Goal: Task Accomplishment & Management: Manage account settings

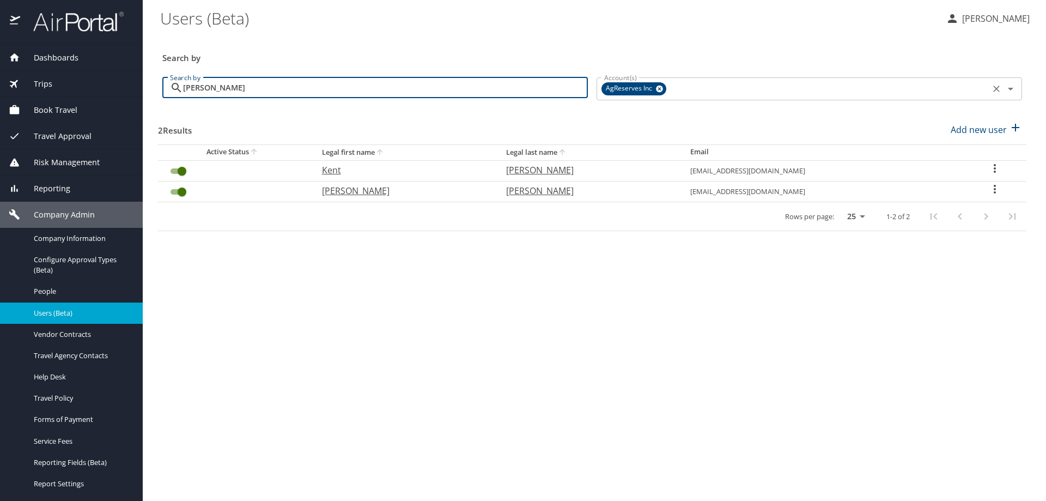
click at [659, 89] on icon at bounding box center [659, 89] width 8 height 12
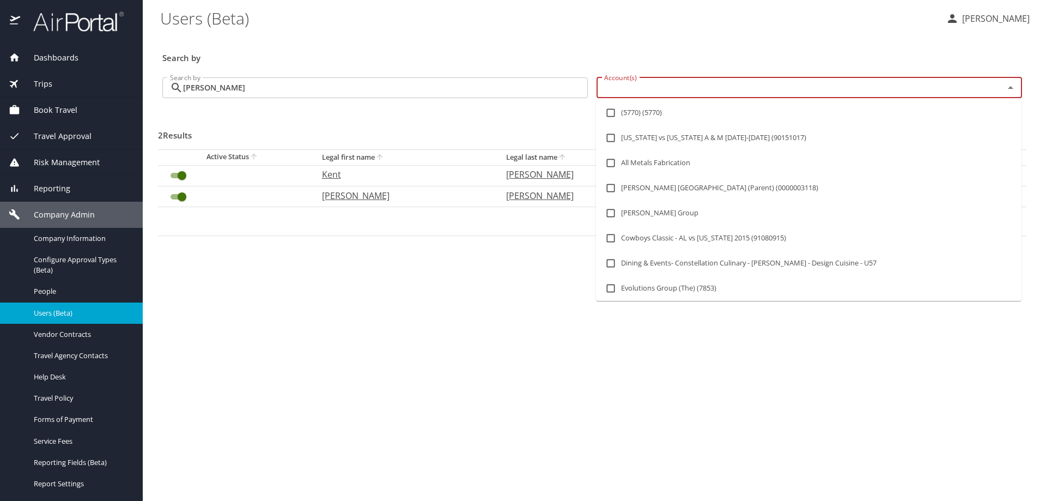
click at [659, 89] on input "Account(s)" at bounding box center [793, 88] width 387 height 14
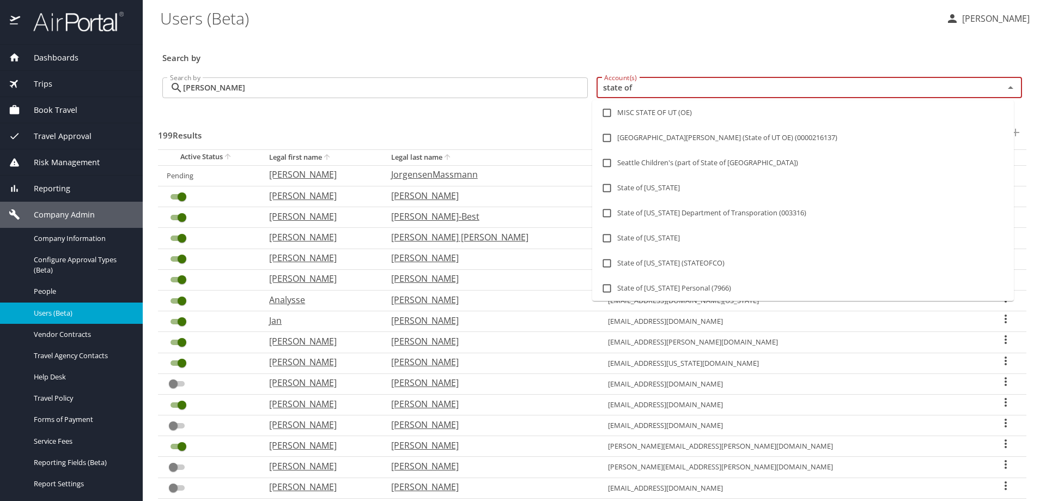
type input "state of l"
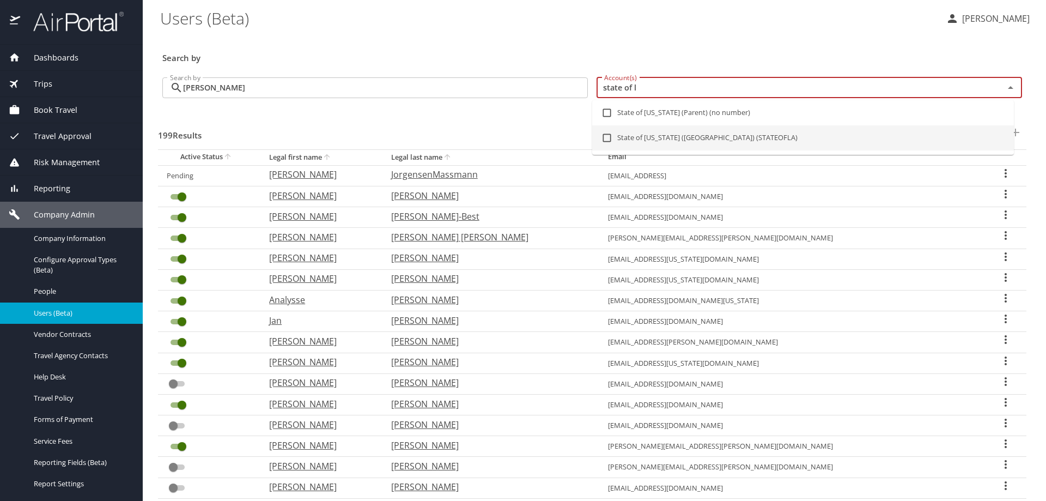
click at [608, 139] on input "checkbox" at bounding box center [606, 137] width 21 height 21
checkbox input "true"
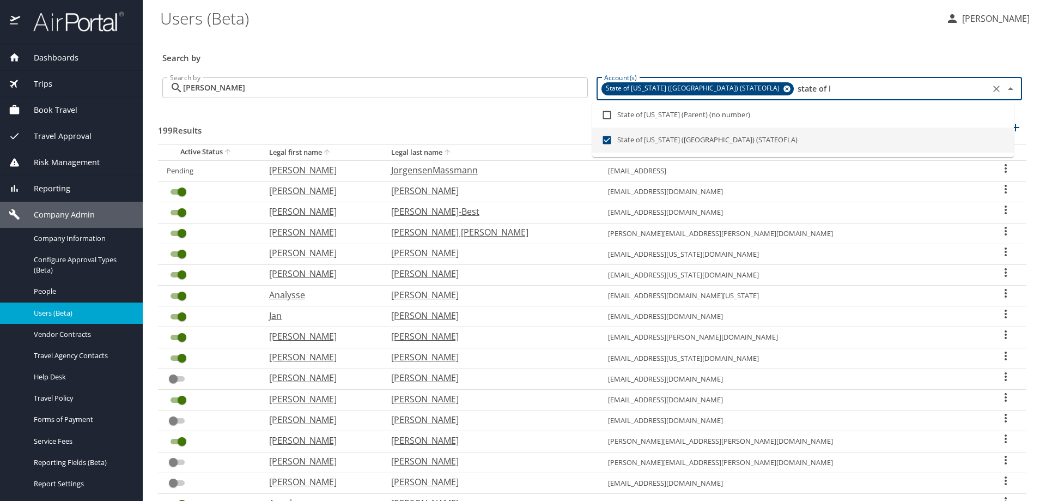
type input "state of l"
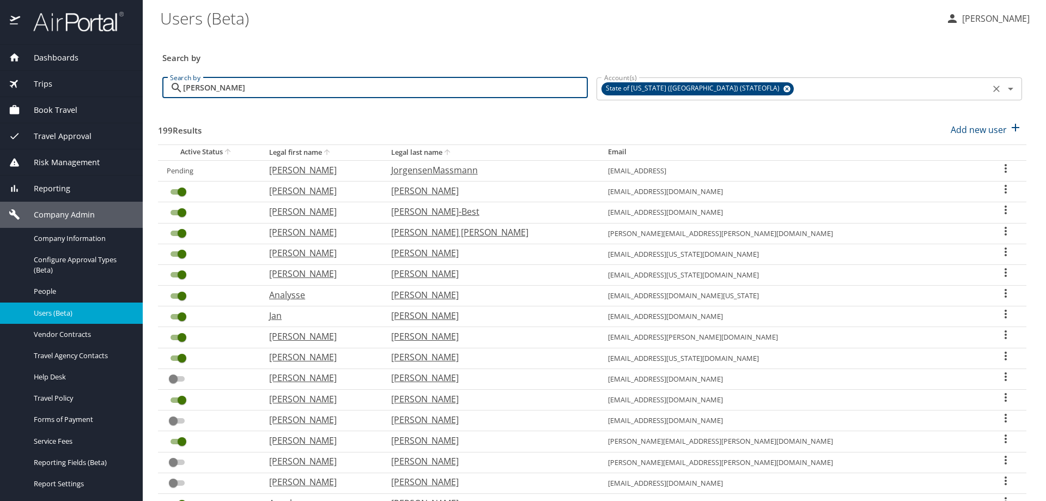
drag, startPoint x: 367, startPoint y: 86, endPoint x: 54, endPoint y: 99, distance: 312.4
click at [54, 98] on div "Dashboards AirPortal 360™ Manager AirPortal 360™ Agent My Travel Dashboard Trip…" at bounding box center [523, 250] width 1046 height 501
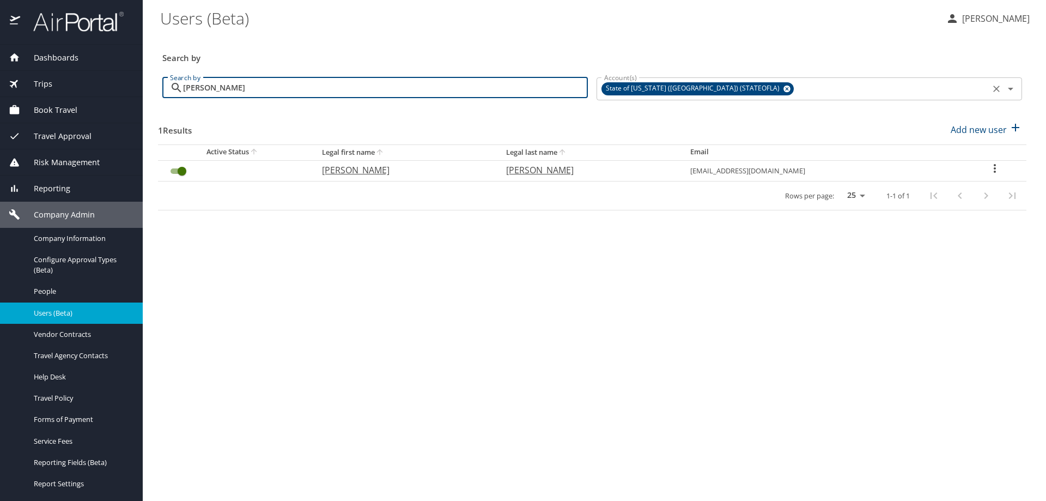
type input "kathy scott"
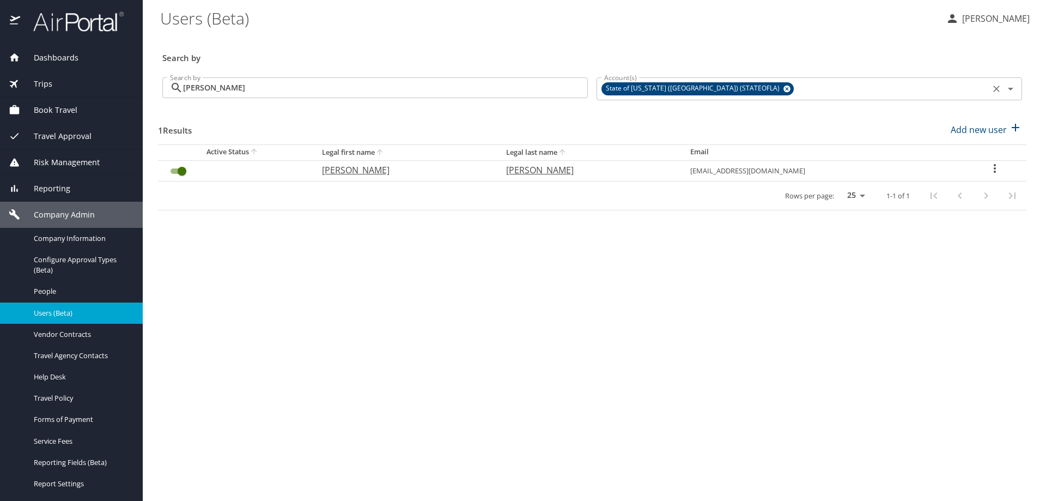
click at [988, 166] on icon "User Search Table" at bounding box center [994, 168] width 13 height 13
click at [977, 169] on li "View profile" at bounding box center [960, 170] width 158 height 20
select select "US"
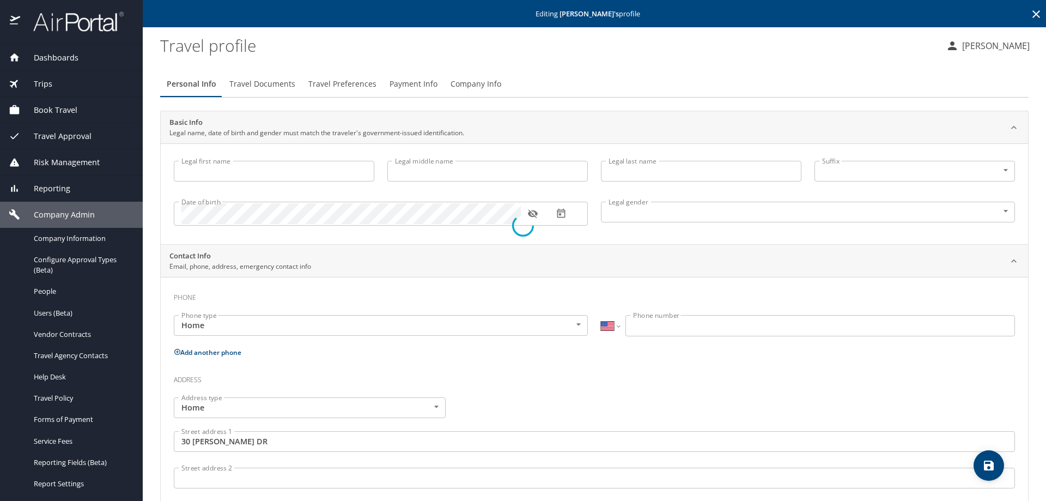
type input "Kathy"
type input "Scott"
type input "Female"
type input "United States of America"
type input "Louisiana"
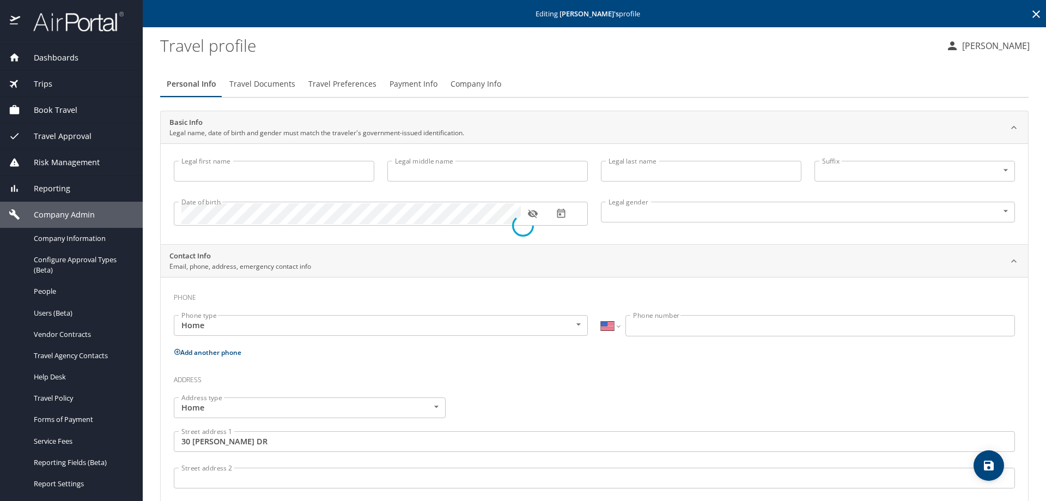
type input "United States of America"
type input "Louisiana"
type input "United States of America"
type input "Louisiana"
select select "US"
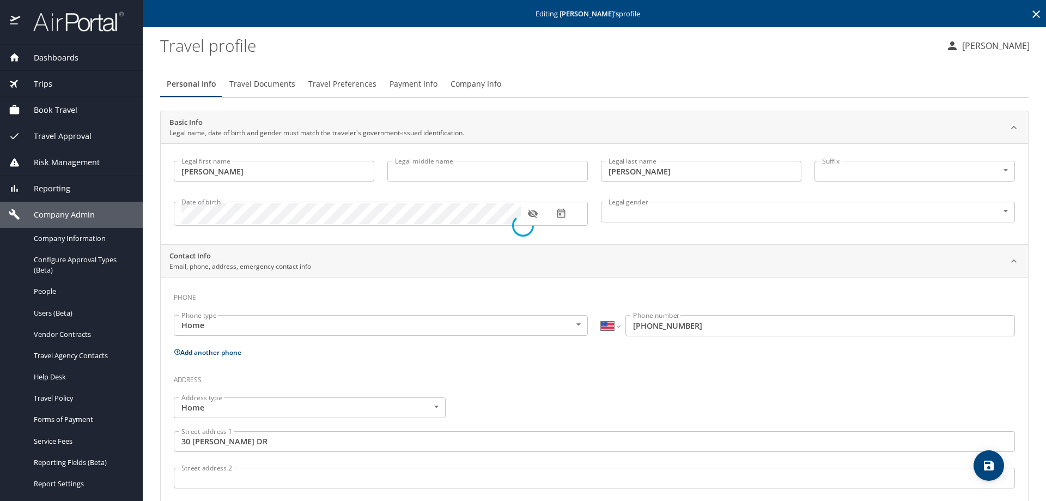
select select "NL"
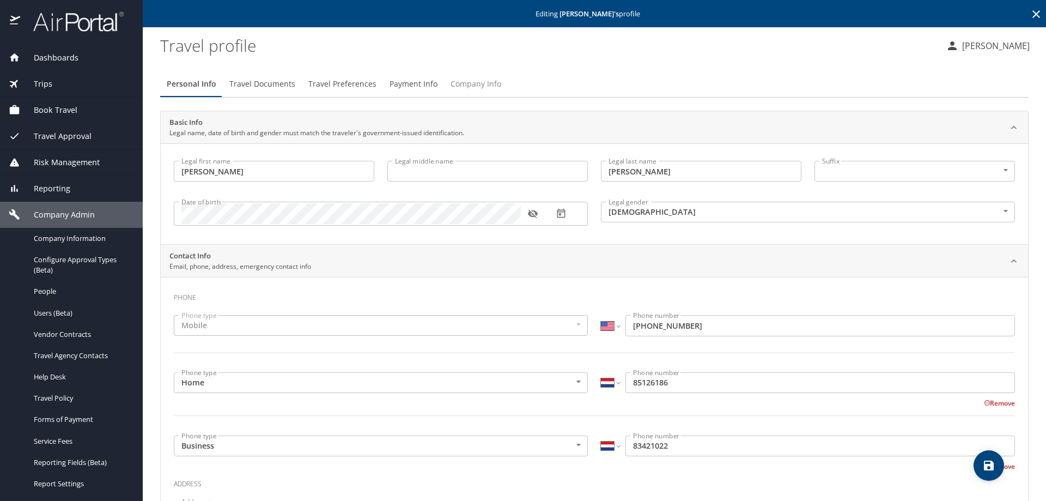
click at [480, 82] on span "Company Info" at bounding box center [475, 84] width 51 height 14
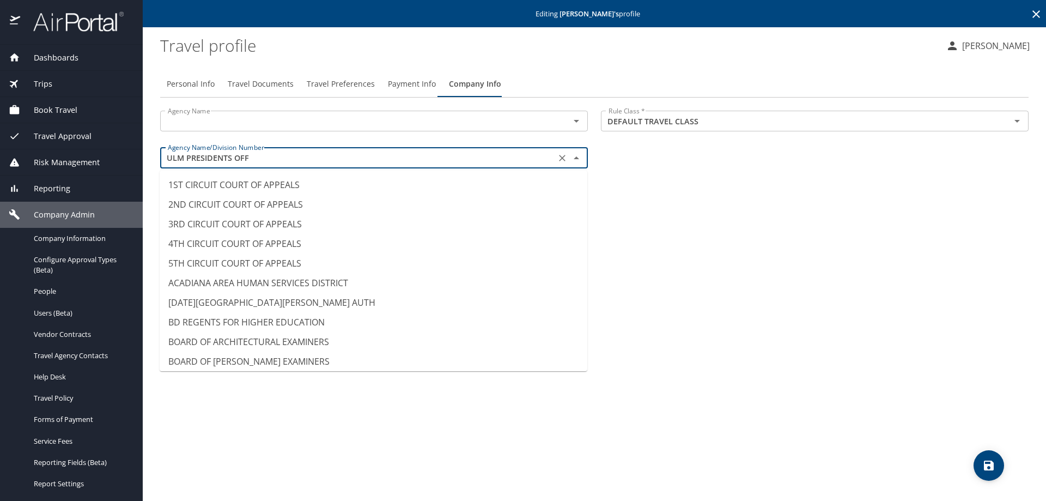
scroll to position [10297, 0]
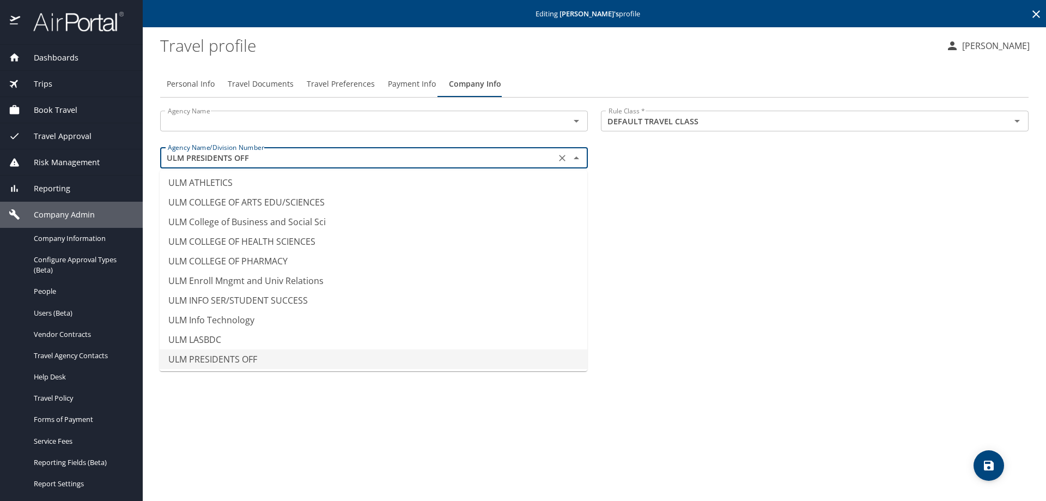
drag, startPoint x: 255, startPoint y: 162, endPoint x: 132, endPoint y: 169, distance: 122.8
click at [132, 169] on div "Dashboards AirPortal 360™ Manager AirPortal 360™ Agent My Travel Dashboard Trip…" at bounding box center [523, 250] width 1046 height 501
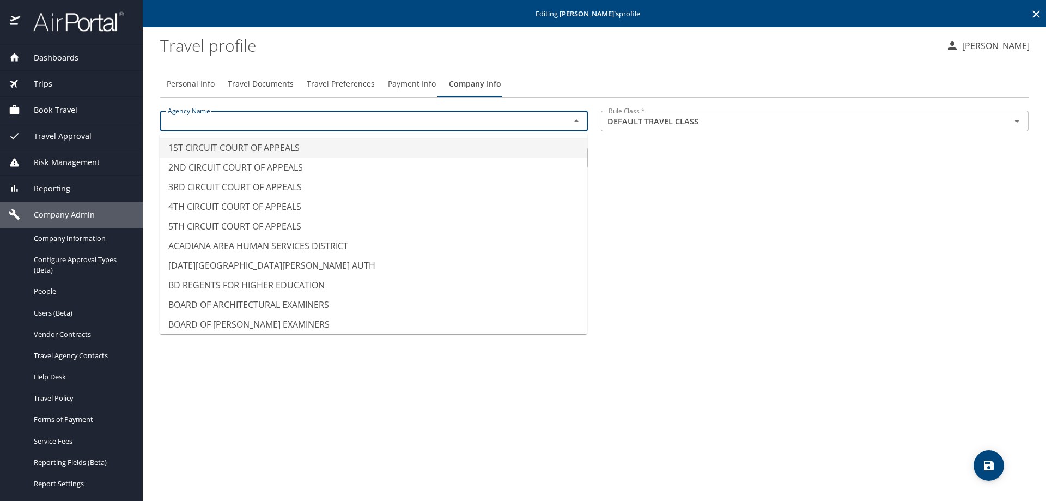
click at [177, 121] on input "text" at bounding box center [357, 121] width 389 height 14
paste input "ULM PRESIDENTS OFF"
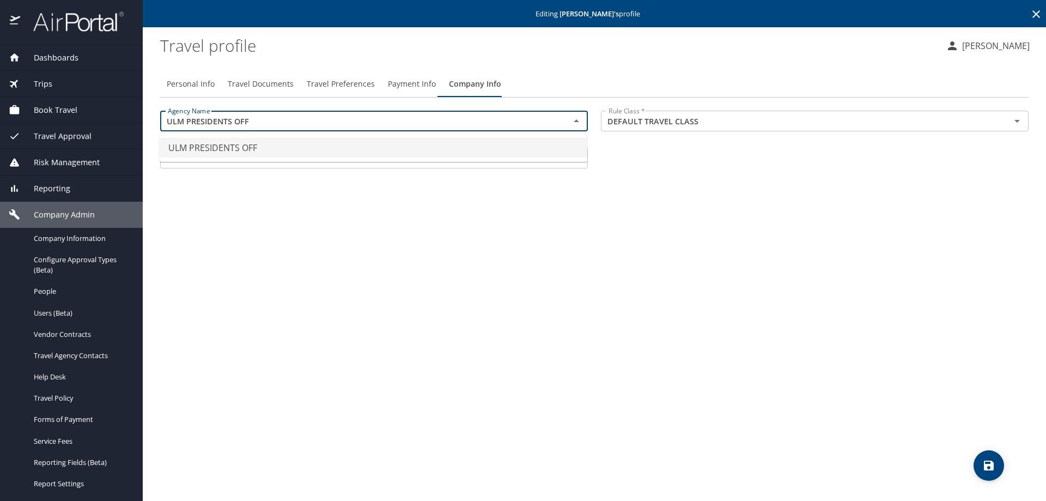
type input "ULM PRESIDENTS OFF"
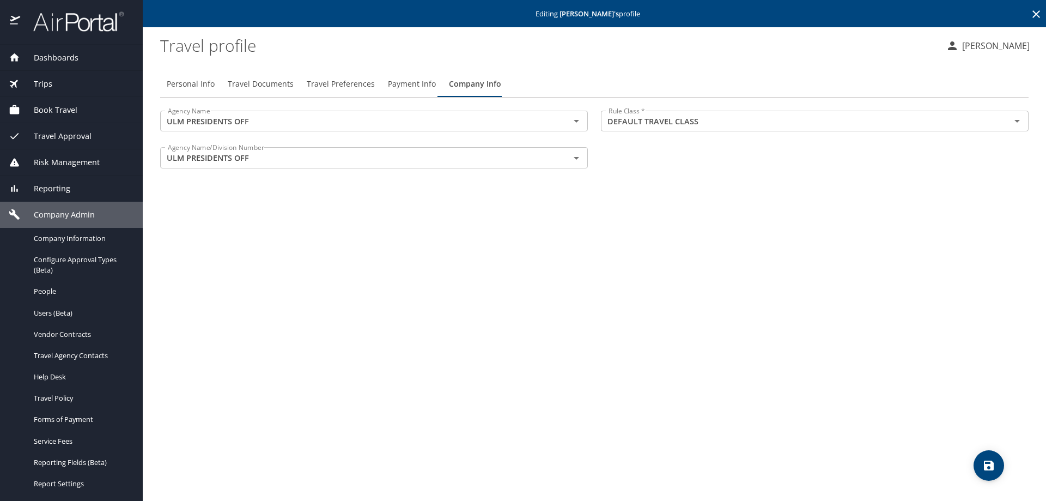
click at [395, 202] on div "Personal Info Travel Documents Travel Preferences Payment Info Company Info Age…" at bounding box center [594, 281] width 868 height 438
click at [984, 467] on icon "save" at bounding box center [988, 465] width 13 height 13
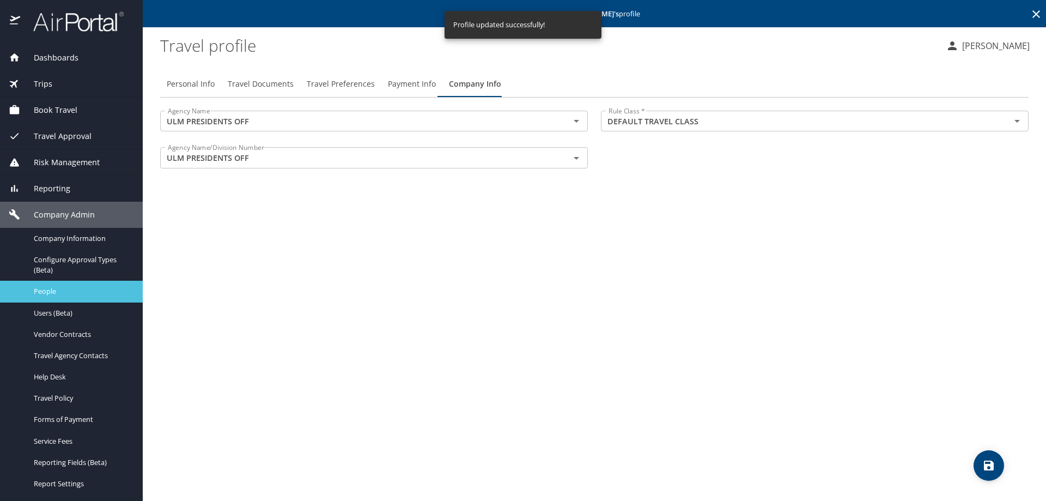
click at [53, 292] on span "People" at bounding box center [82, 291] width 96 height 10
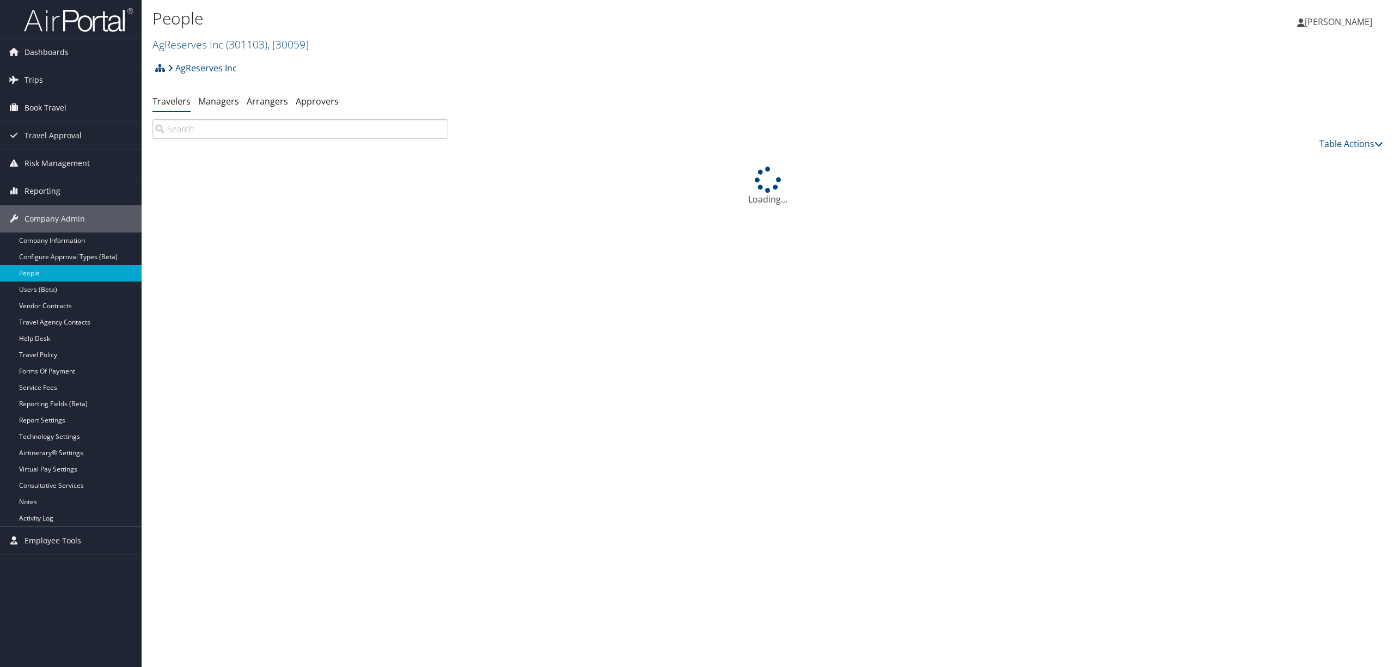
click at [524, 42] on h2 "AgReserves Inc ( 301103 ) , [ 30059 ]" at bounding box center [563, 43] width 821 height 19
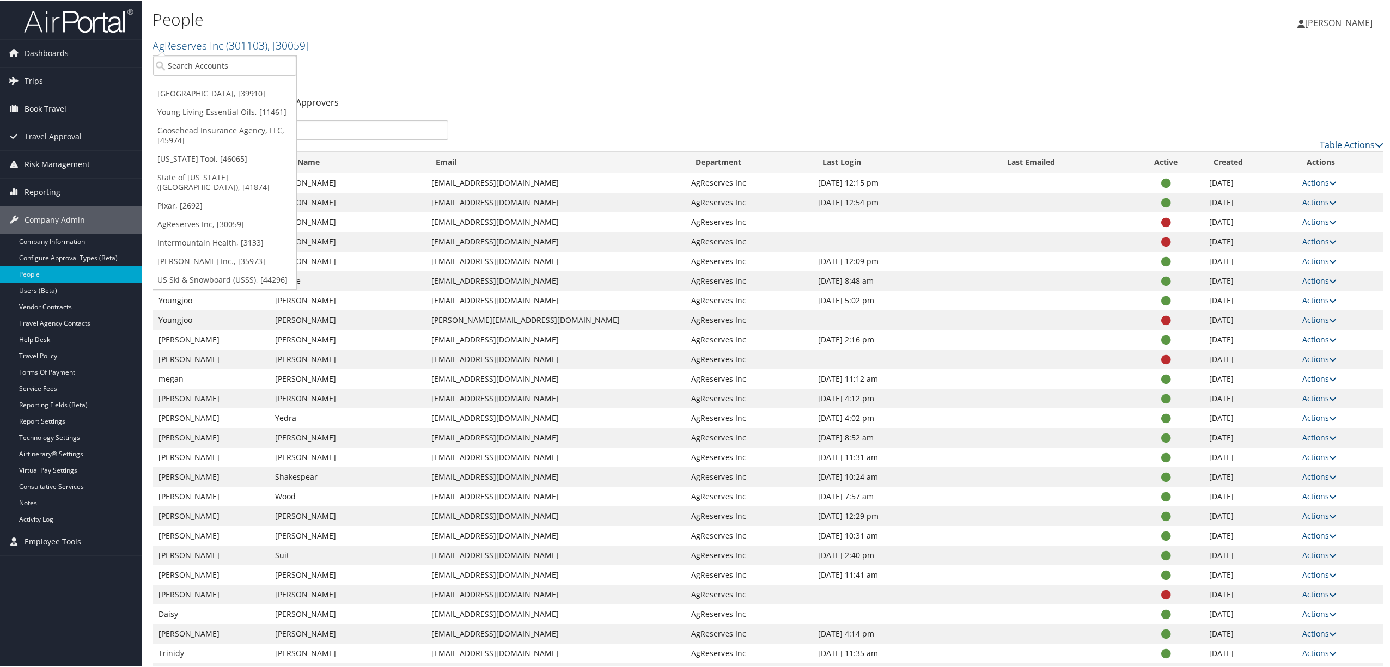
click at [524, 42] on h2 "AgReserves Inc ( 301103 ) , [ 30059 ]" at bounding box center [563, 43] width 821 height 19
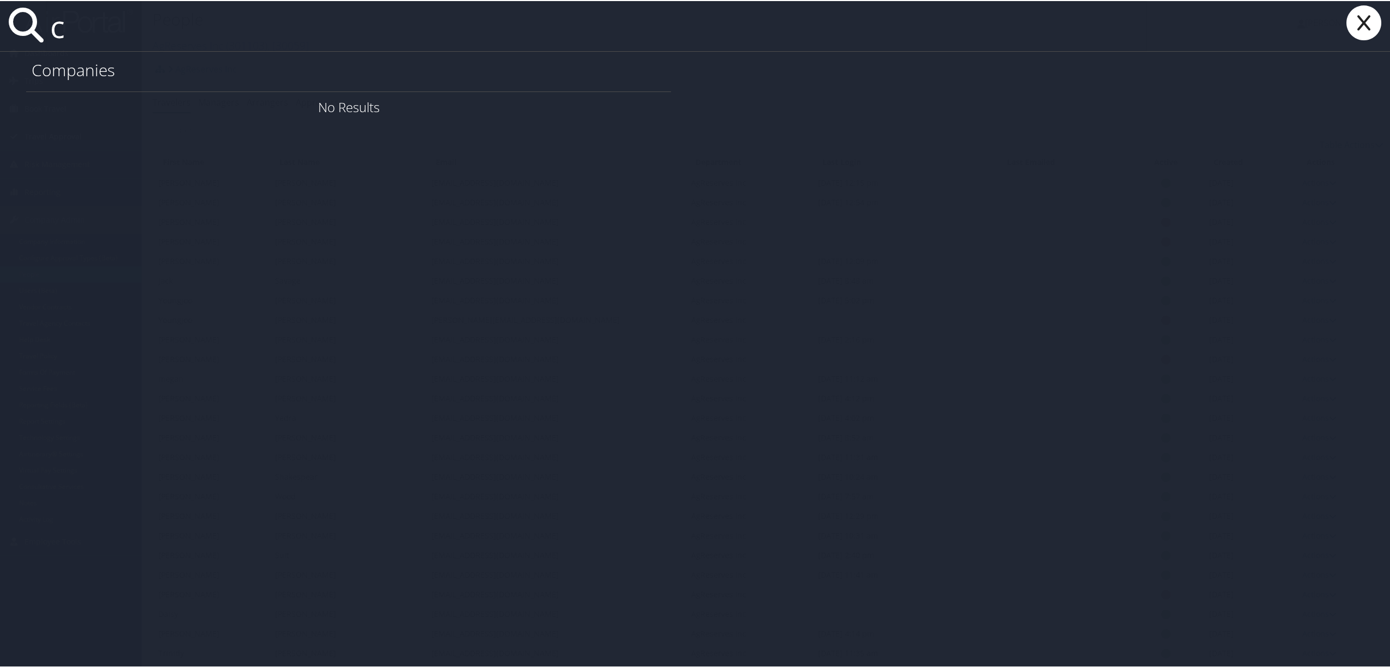
type input "c"
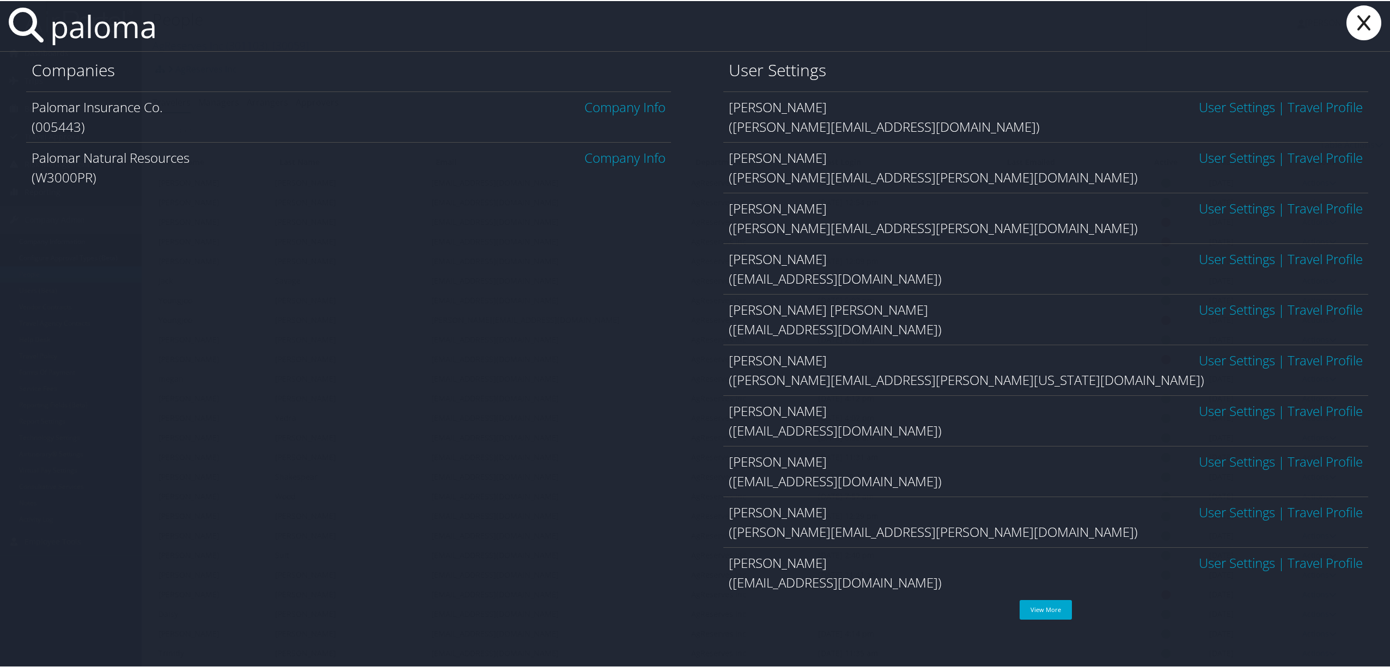
type input "paloma"
drag, startPoint x: 1351, startPoint y: 23, endPoint x: 957, endPoint y: 29, distance: 395.0
click at [1348, 25] on icon at bounding box center [1364, 21] width 44 height 35
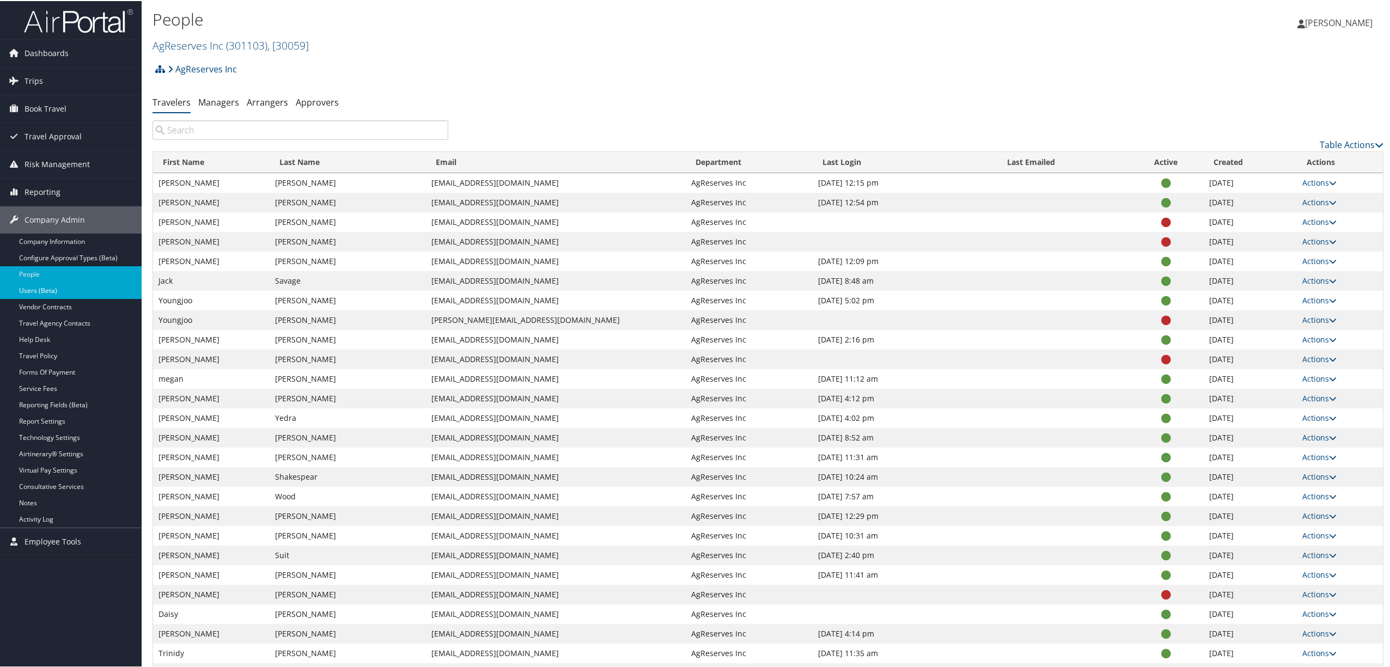
click at [70, 289] on link "Users (Beta)" at bounding box center [71, 290] width 142 height 16
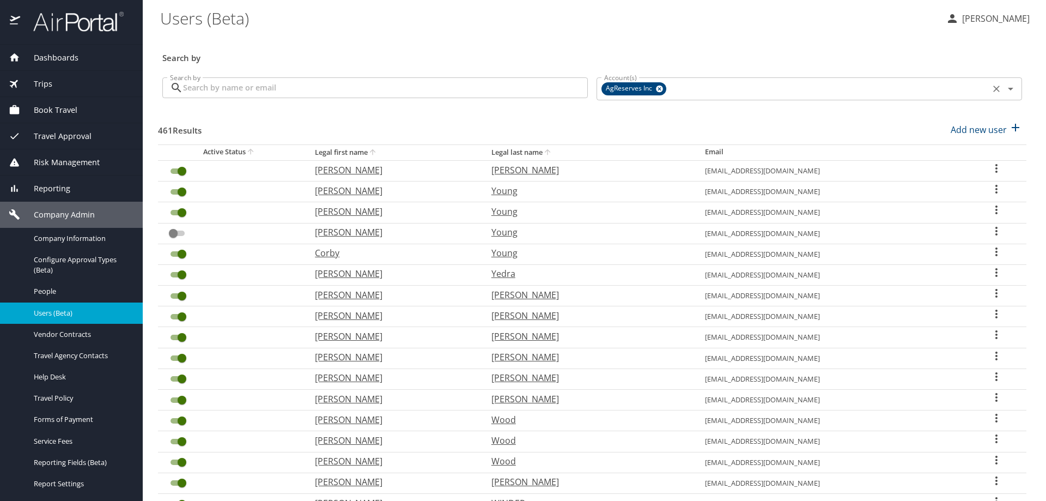
click at [657, 87] on icon at bounding box center [659, 89] width 7 height 7
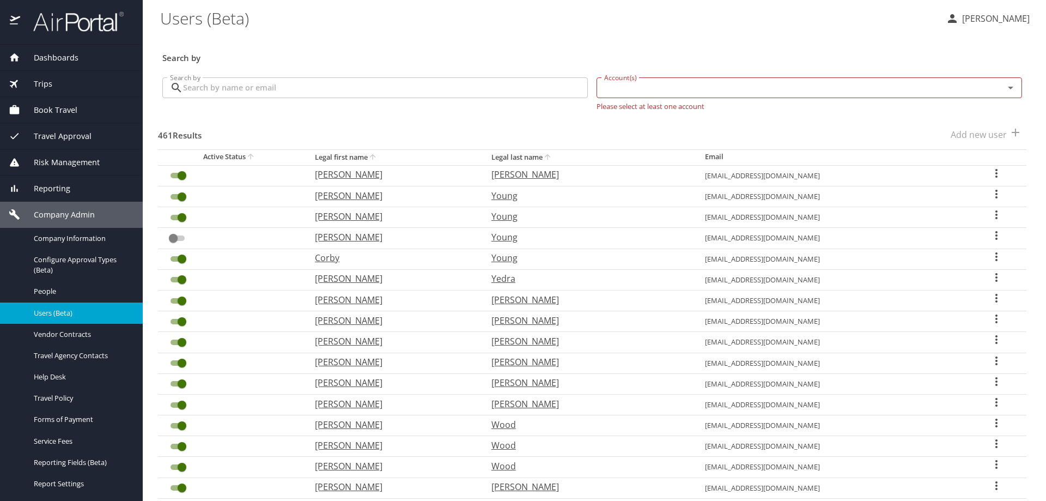
click at [659, 85] on input "Account(s)" at bounding box center [793, 88] width 387 height 14
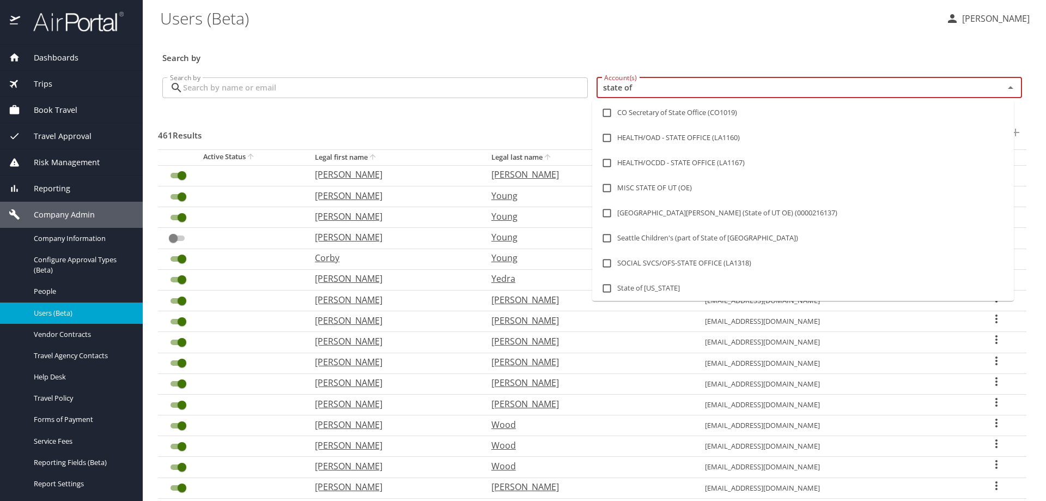
type input "state of l"
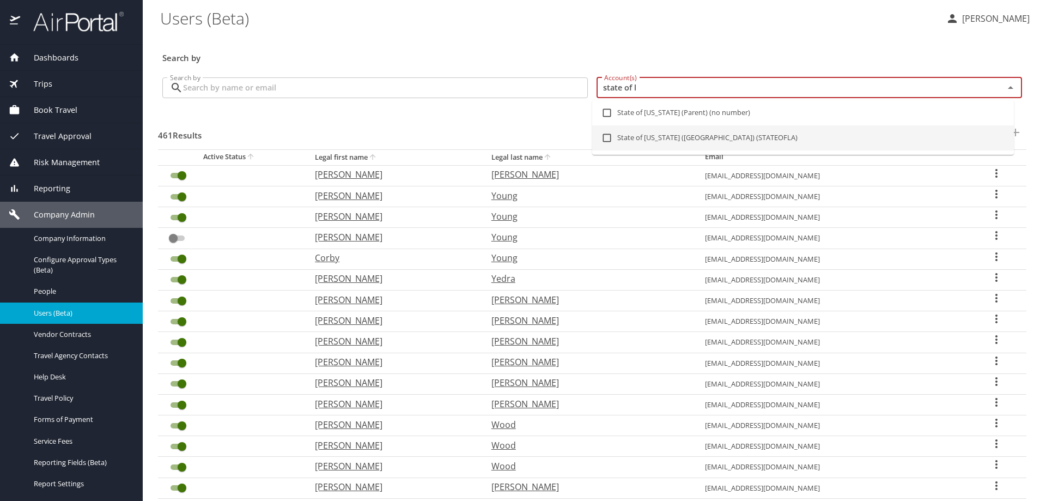
click at [610, 135] on input "checkbox" at bounding box center [606, 137] width 21 height 21
checkbox input "true"
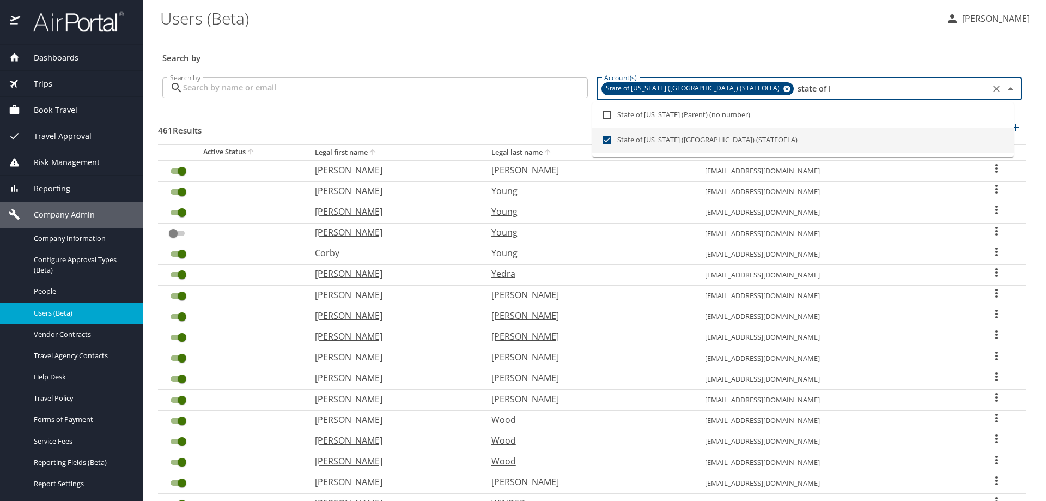
type input "state of l"
click at [450, 89] on input "Search by" at bounding box center [385, 87] width 405 height 21
checkbox input "true"
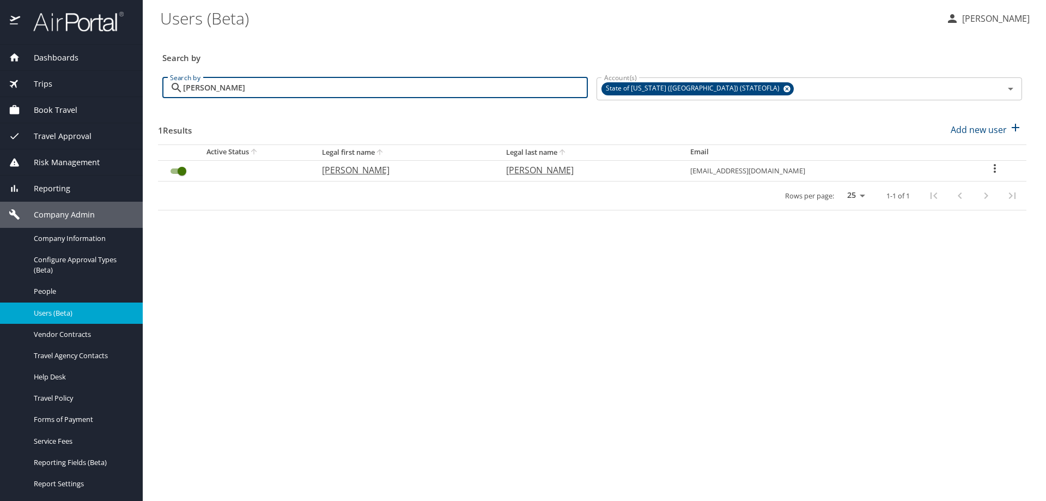
type input "kathy scott"
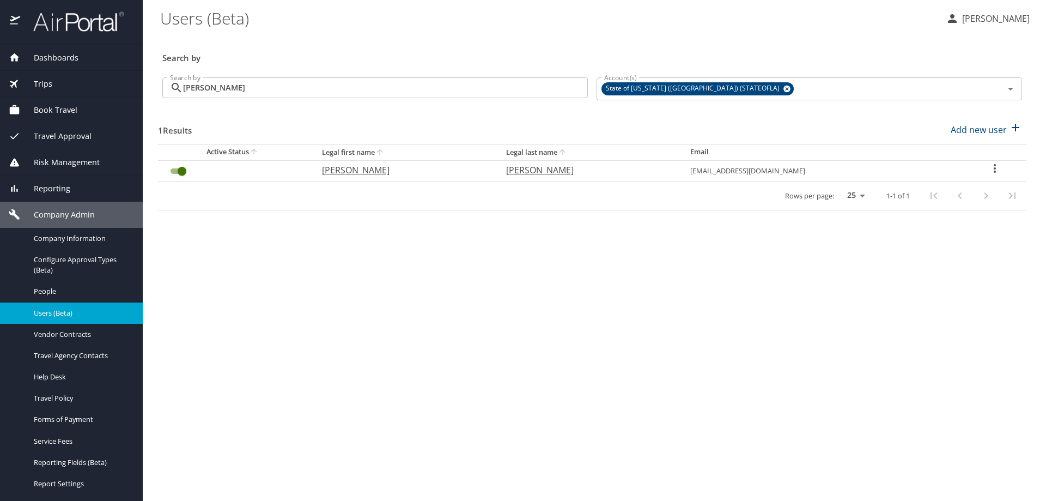
click at [988, 164] on icon "User Search Table" at bounding box center [994, 168] width 13 height 13
click at [974, 168] on li "View profile" at bounding box center [960, 170] width 158 height 20
select select "US"
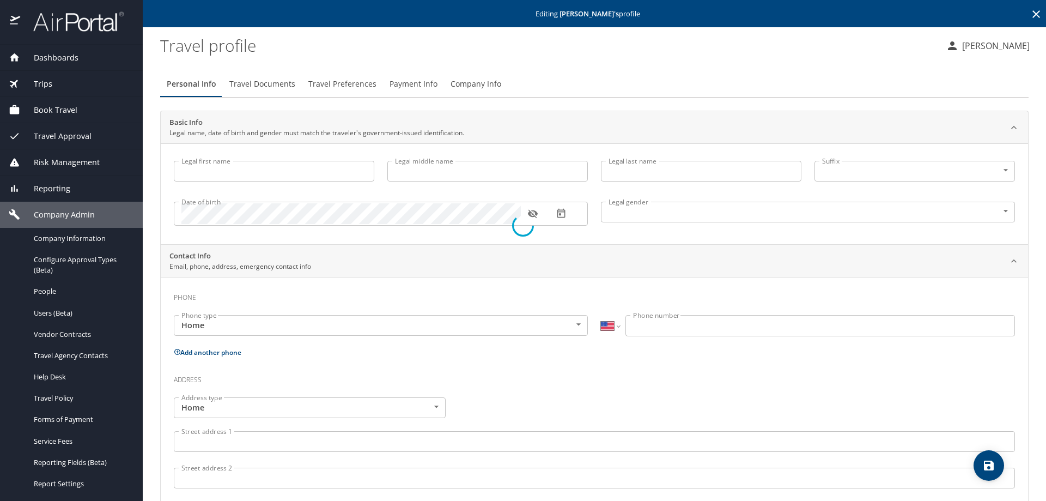
type input "Kathy"
type input "Scott"
type input "Female"
select select "US"
select select "NL"
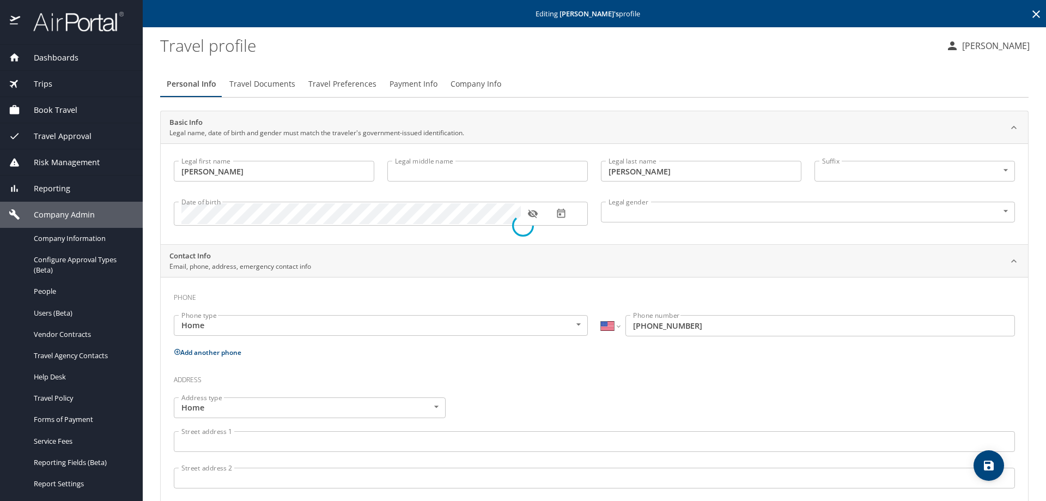
select select "NL"
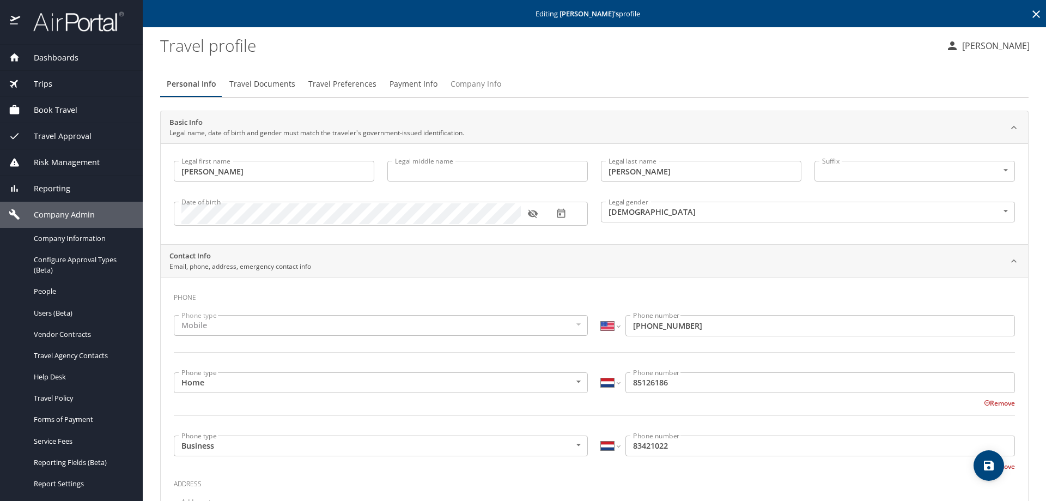
click at [476, 81] on span "Company Info" at bounding box center [475, 84] width 51 height 14
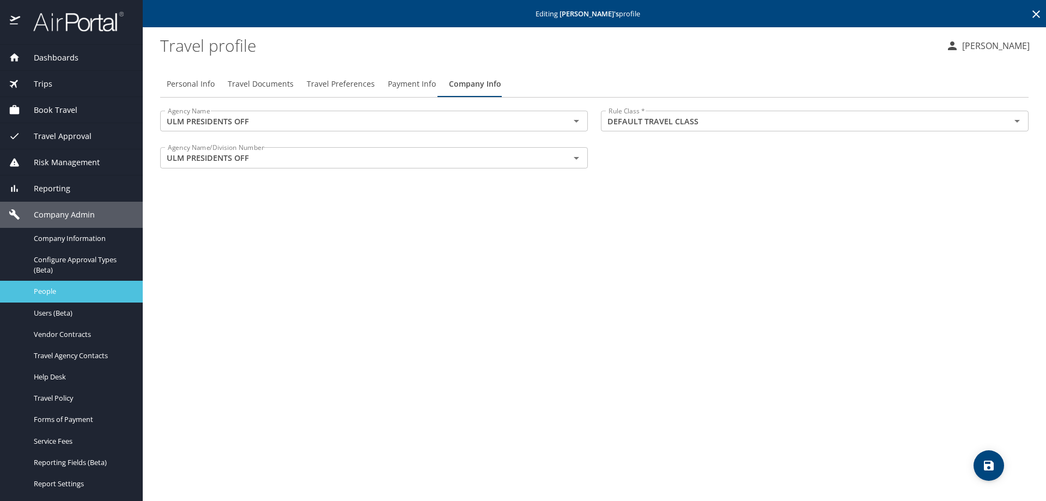
click at [72, 292] on span "People" at bounding box center [82, 291] width 96 height 10
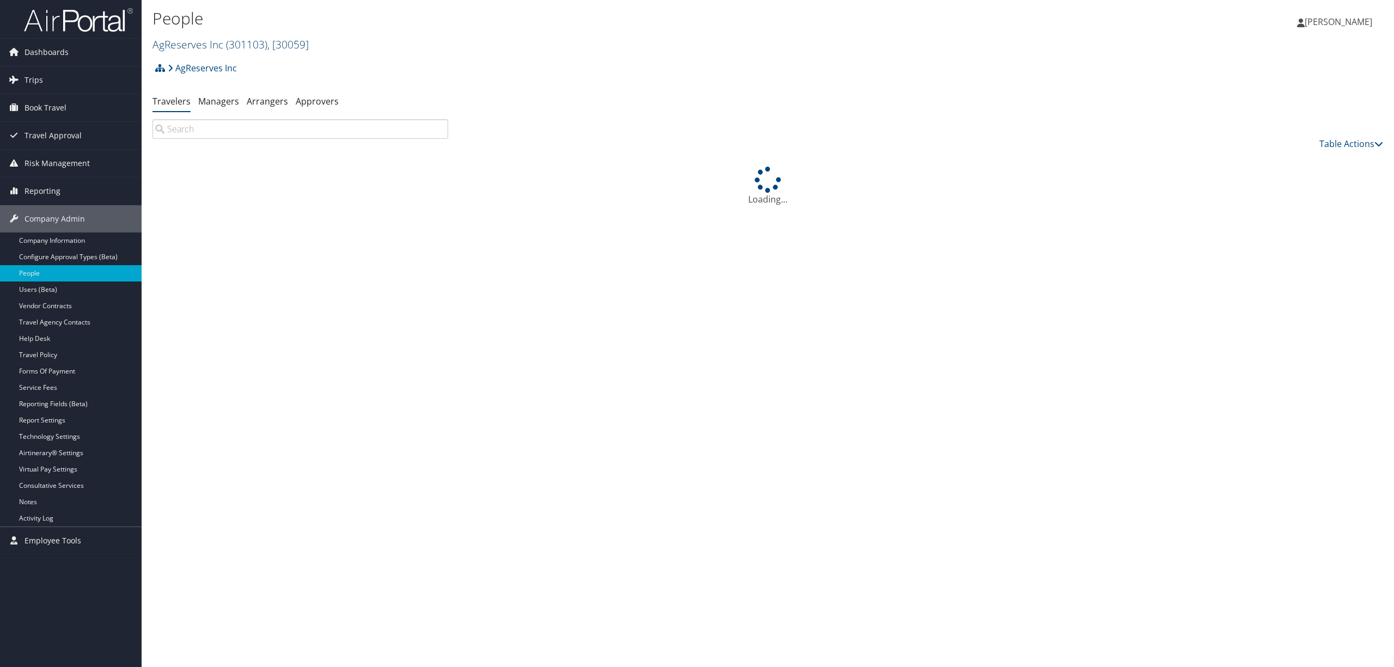
click at [275, 44] on span ", [ 30059 ]" at bounding box center [287, 44] width 41 height 15
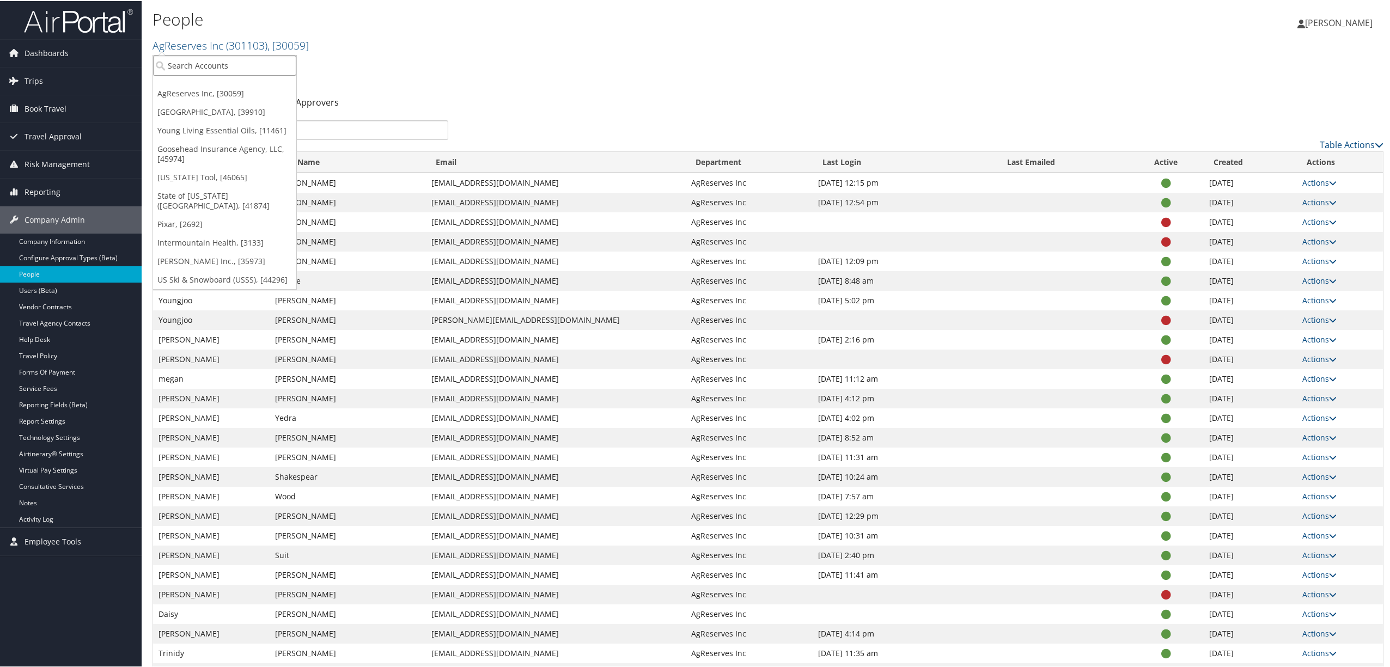
click at [260, 64] on input "search" at bounding box center [224, 64] width 143 height 20
click at [175, 251] on link "[PERSON_NAME] Inc., [35973]" at bounding box center [224, 260] width 143 height 19
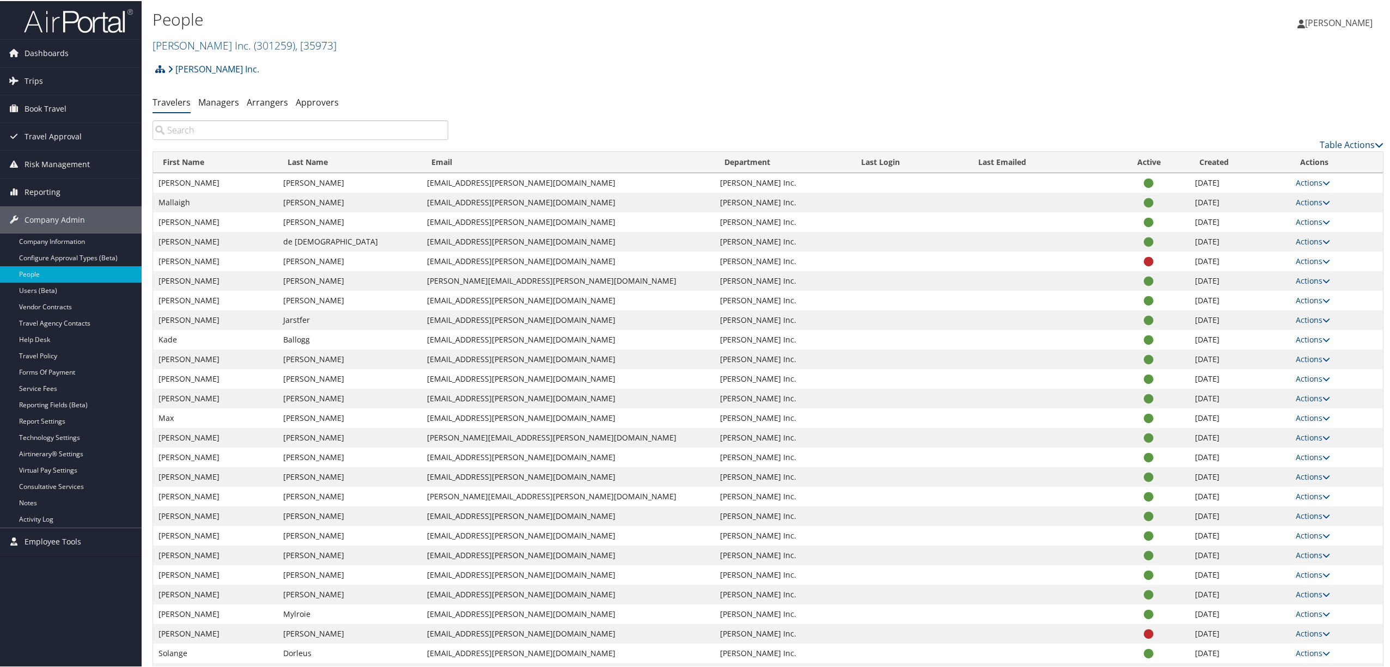
click at [327, 127] on input "search" at bounding box center [301, 129] width 296 height 20
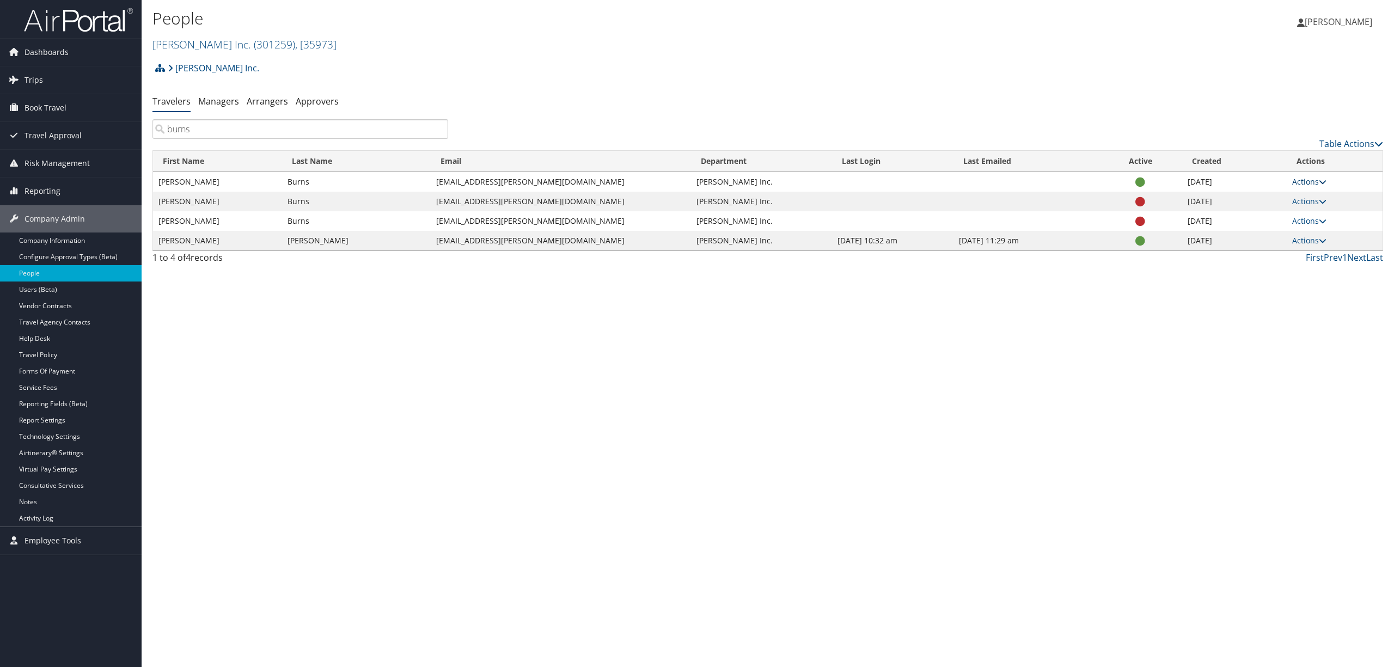
type input "burns"
click at [1302, 183] on link "Actions" at bounding box center [1310, 181] width 34 height 10
click at [1275, 234] on link "User Technology Settings" at bounding box center [1269, 235] width 111 height 19
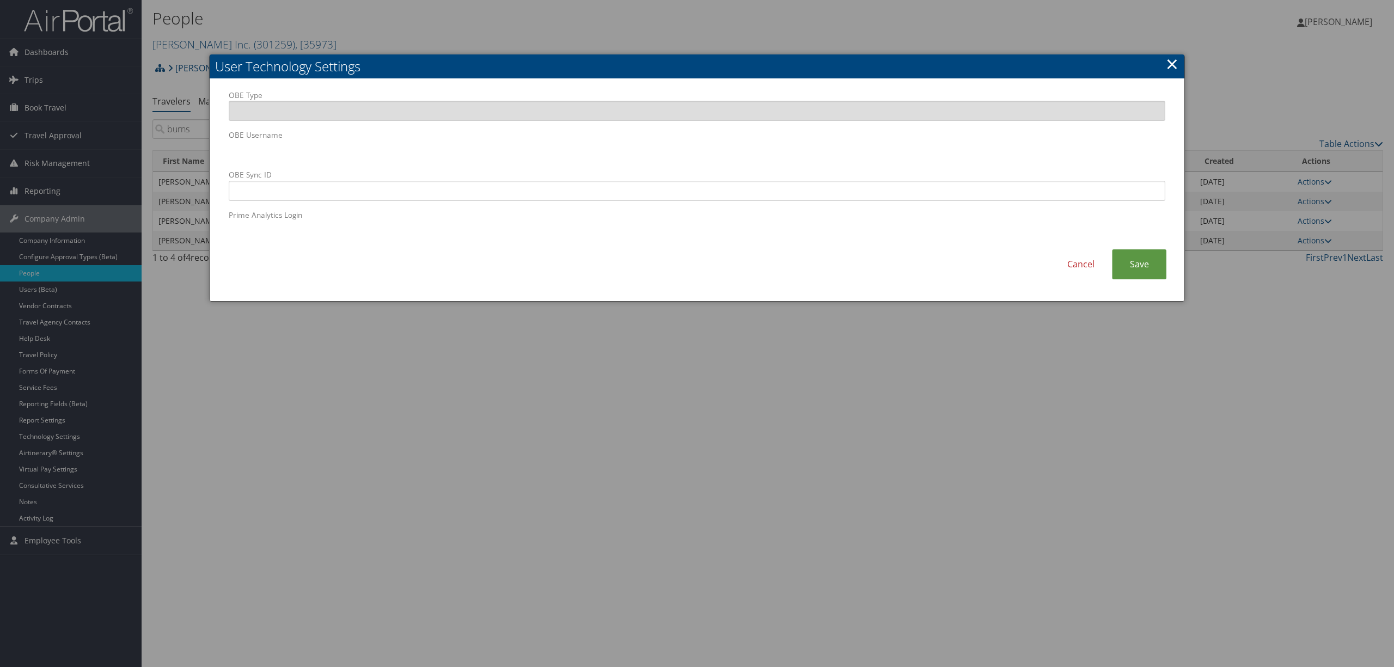
click at [1166, 59] on link "×" at bounding box center [1172, 64] width 13 height 22
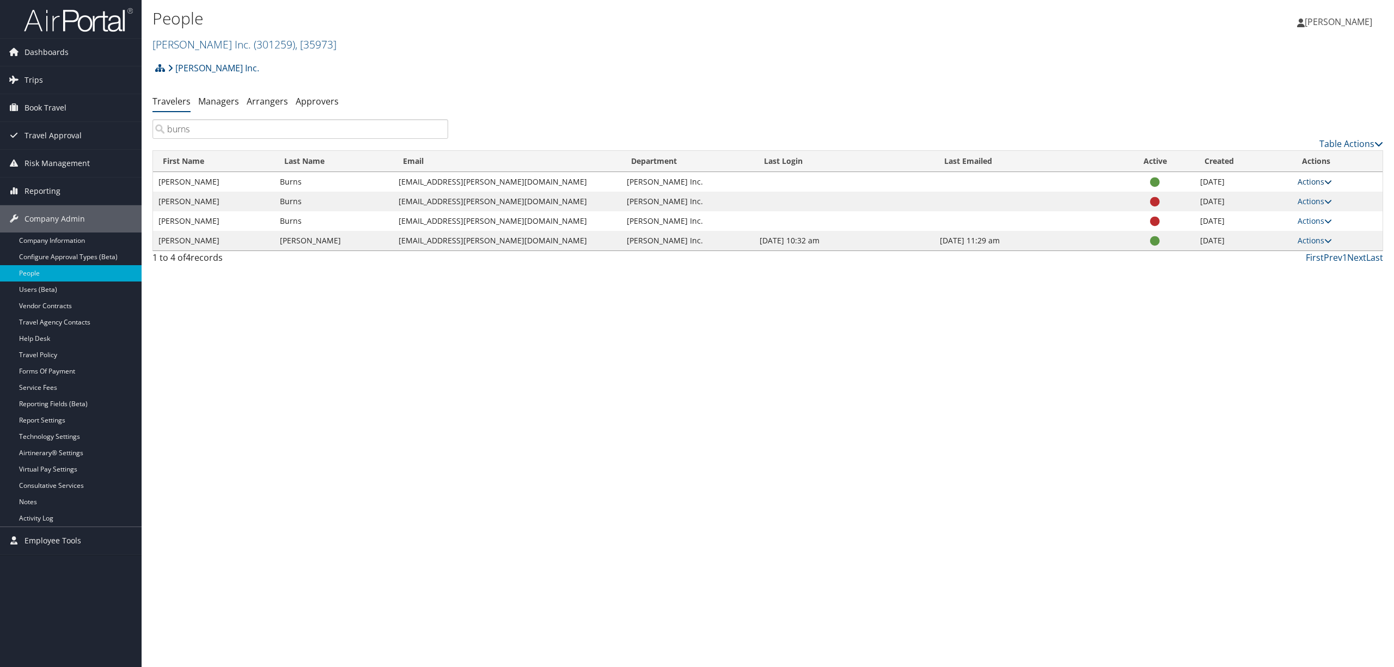
click at [1303, 183] on link "Actions" at bounding box center [1315, 181] width 34 height 10
click at [1258, 196] on link "User Settings" at bounding box center [1274, 198] width 111 height 19
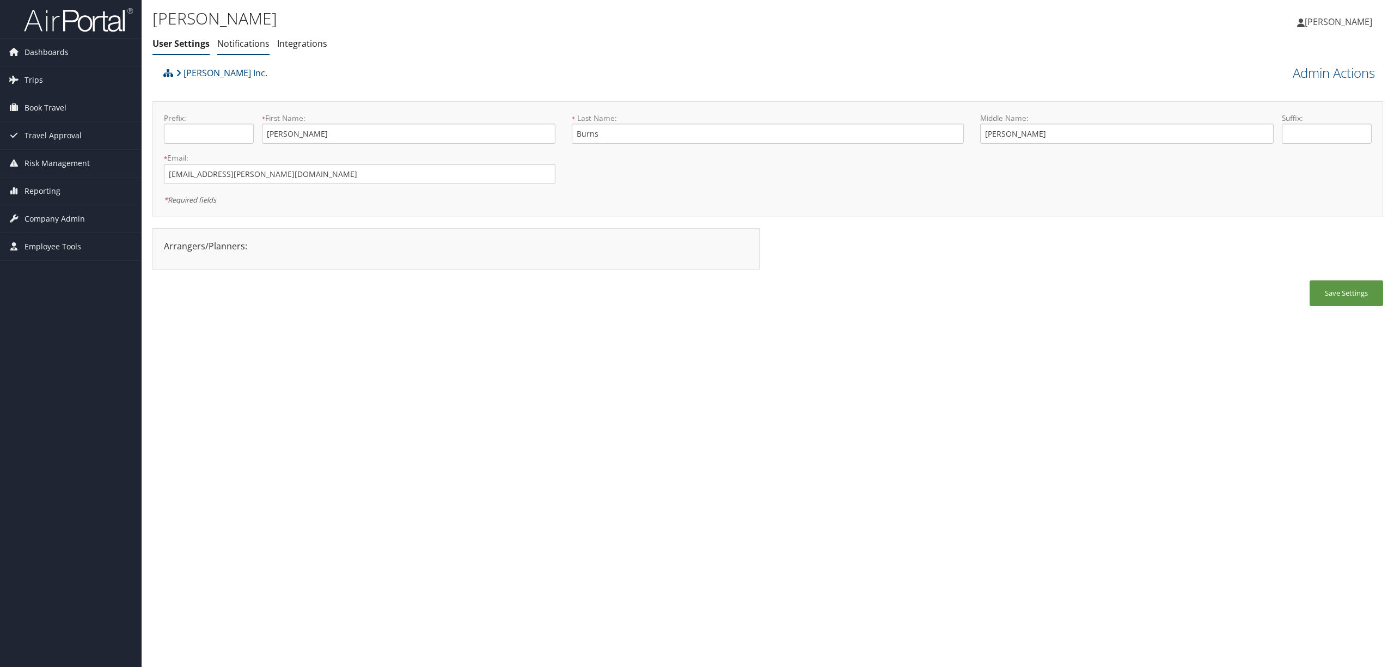
click at [248, 44] on link "Notifications" at bounding box center [243, 44] width 52 height 12
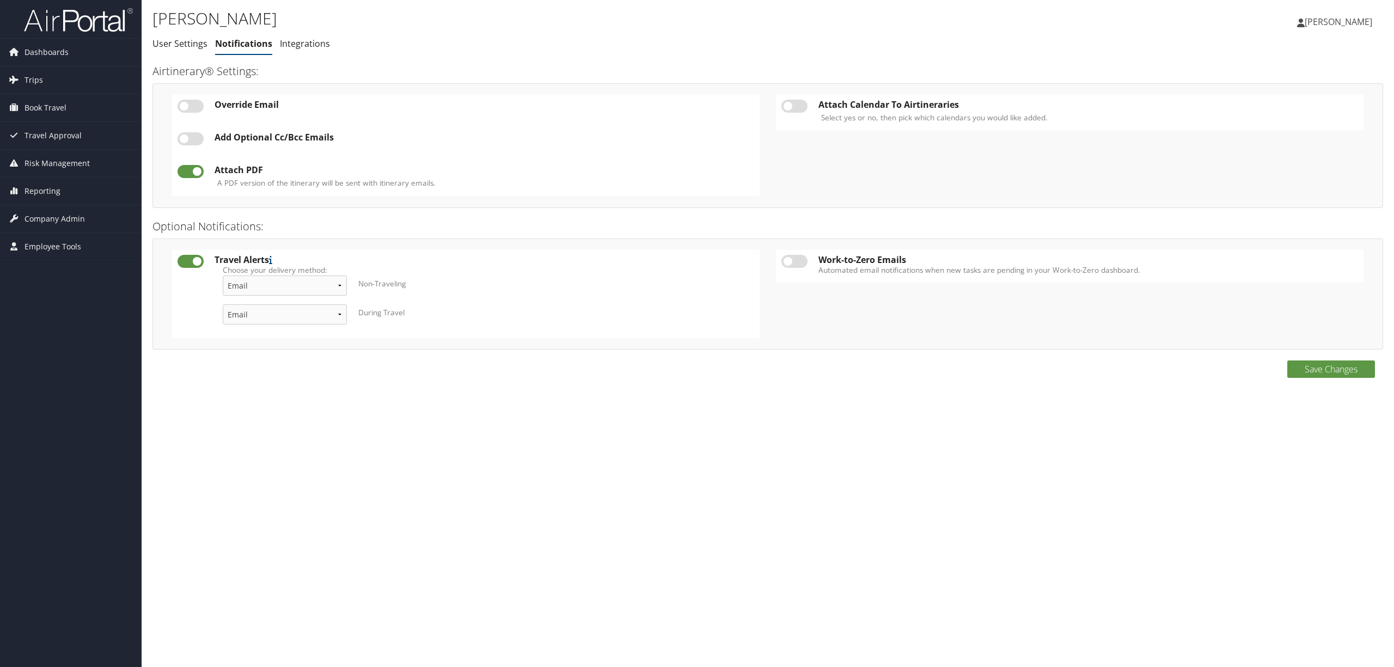
click at [791, 105] on label at bounding box center [795, 106] width 26 height 13
click at [791, 105] on input "checkbox" at bounding box center [790, 108] width 7 height 7
checkbox input "true"
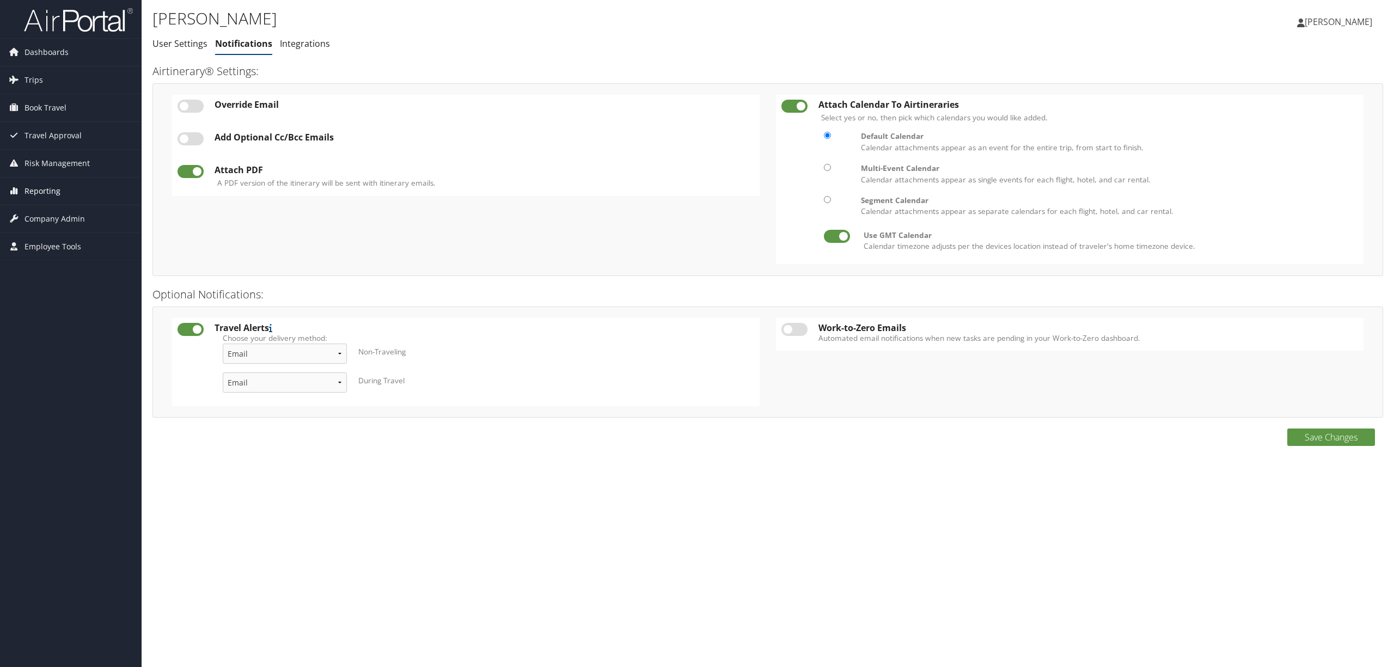
click at [53, 192] on span "Reporting" at bounding box center [43, 191] width 36 height 27
click at [58, 314] on span "Company Admin" at bounding box center [55, 316] width 60 height 27
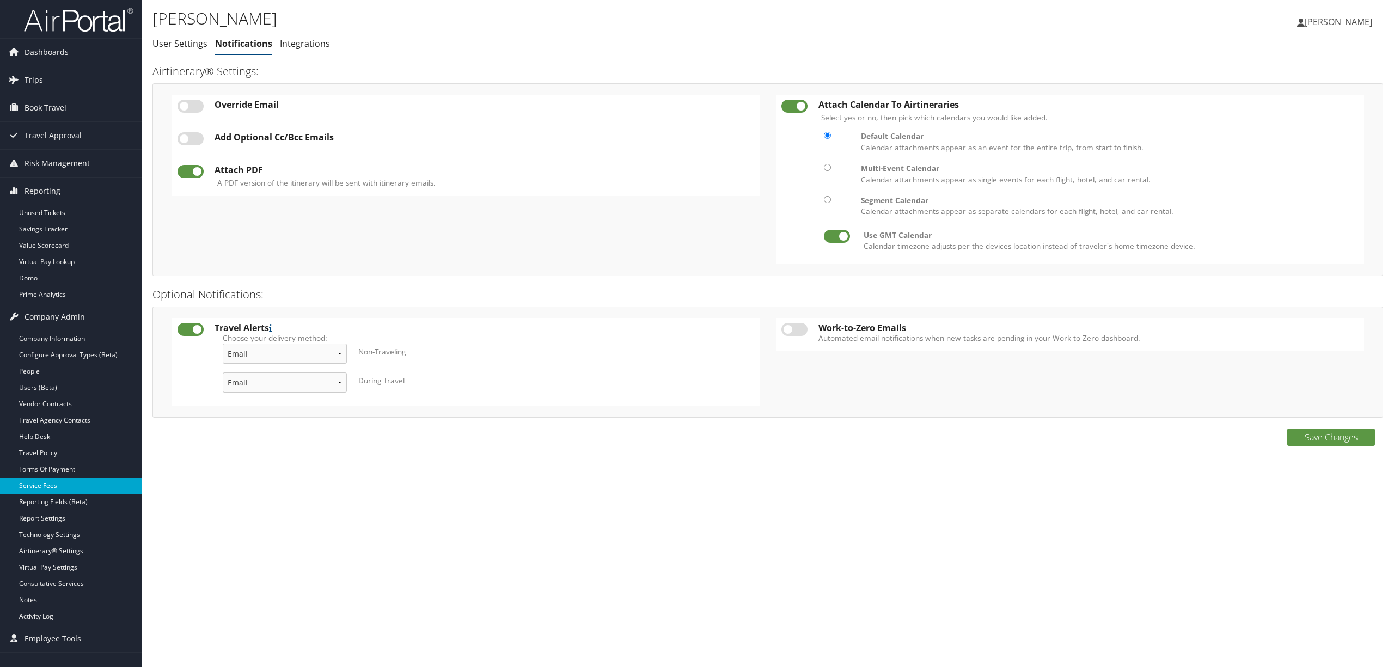
click at [47, 485] on link "Service Fees" at bounding box center [71, 486] width 142 height 16
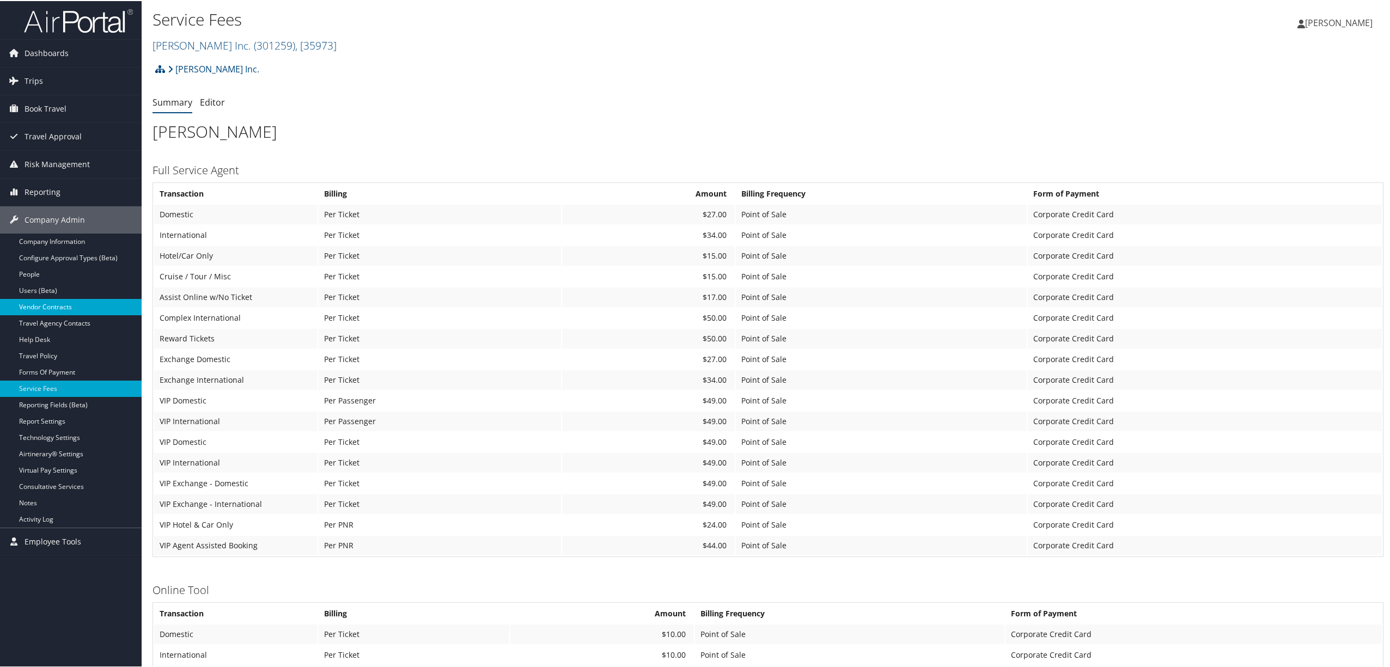
click at [75, 301] on link "Vendor Contracts" at bounding box center [71, 306] width 142 height 16
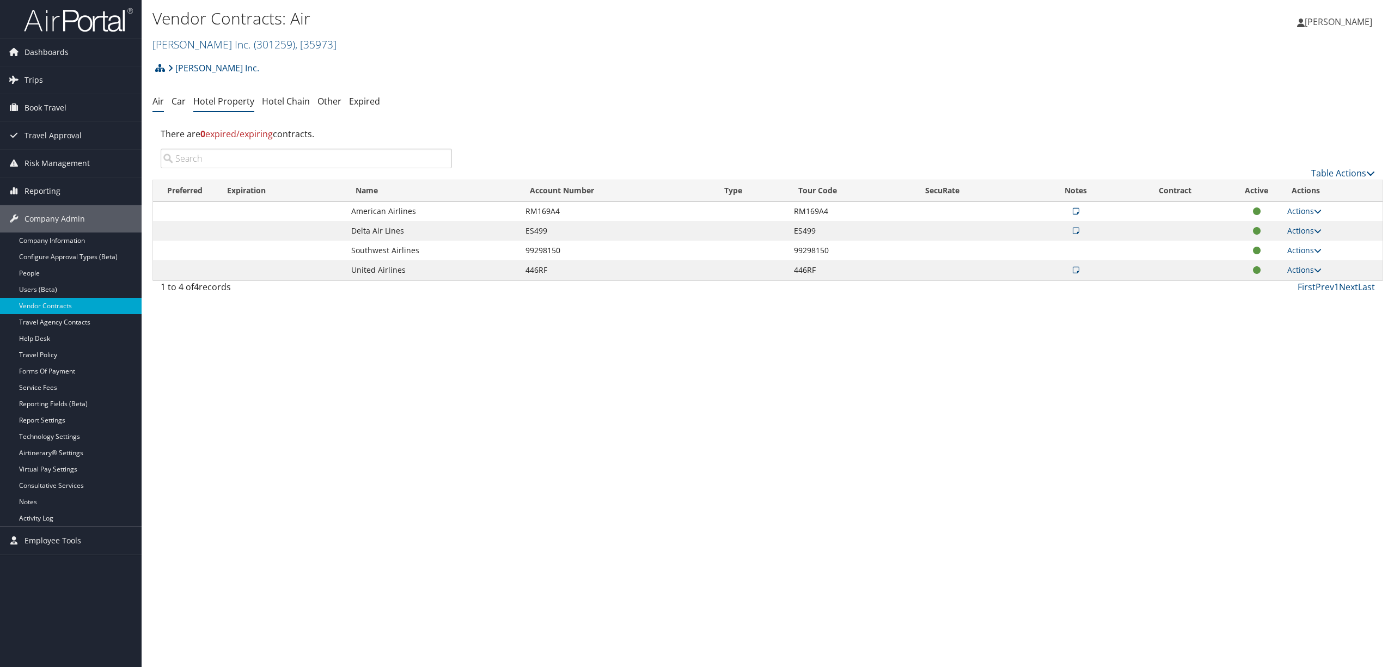
click at [216, 102] on link "Hotel Property" at bounding box center [223, 101] width 61 height 12
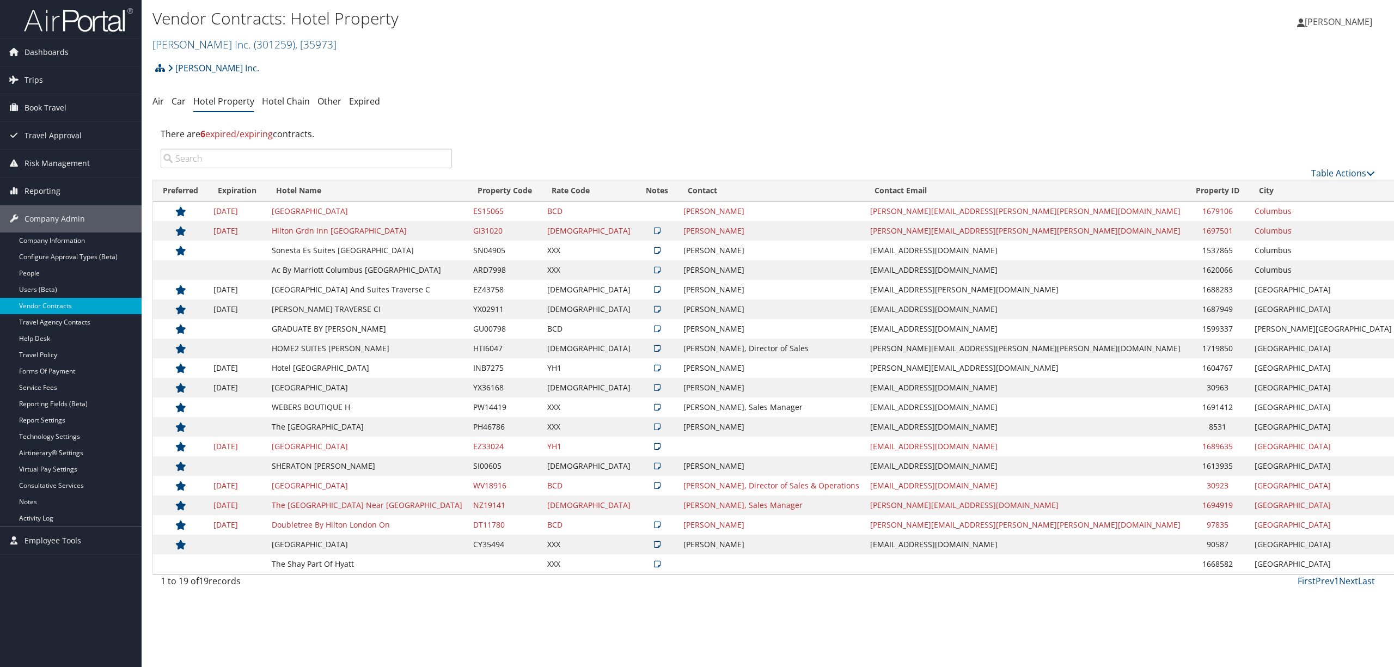
click at [1250, 193] on th "City" at bounding box center [1324, 190] width 148 height 21
